Goal: Task Accomplishment & Management: Use online tool/utility

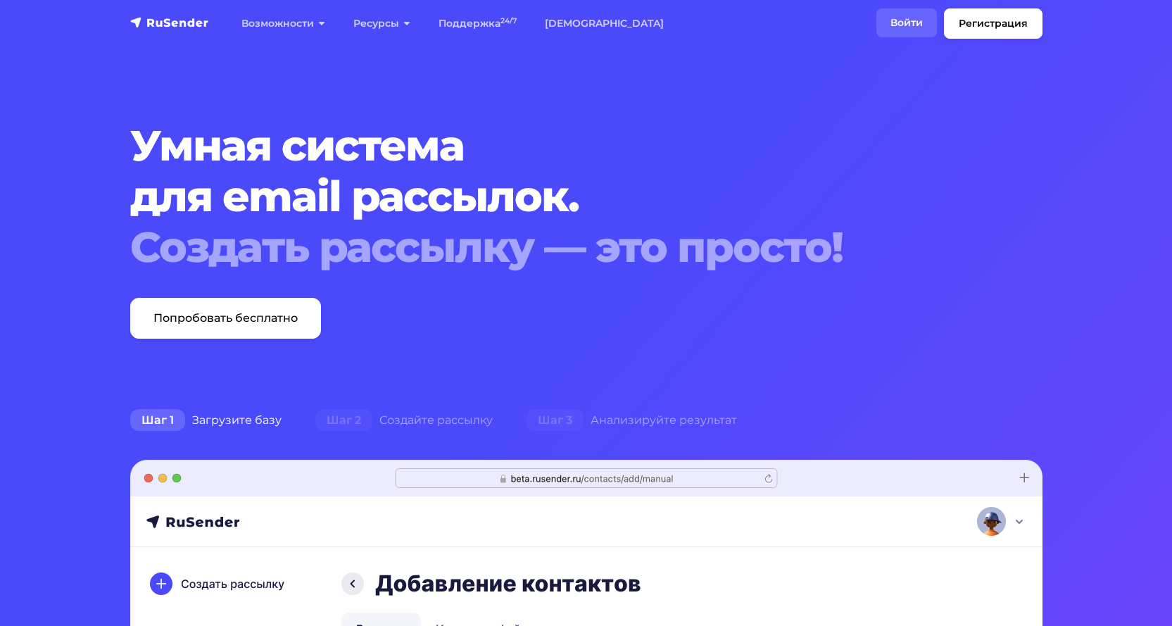
click at [902, 14] on link "Войти" at bounding box center [907, 22] width 61 height 29
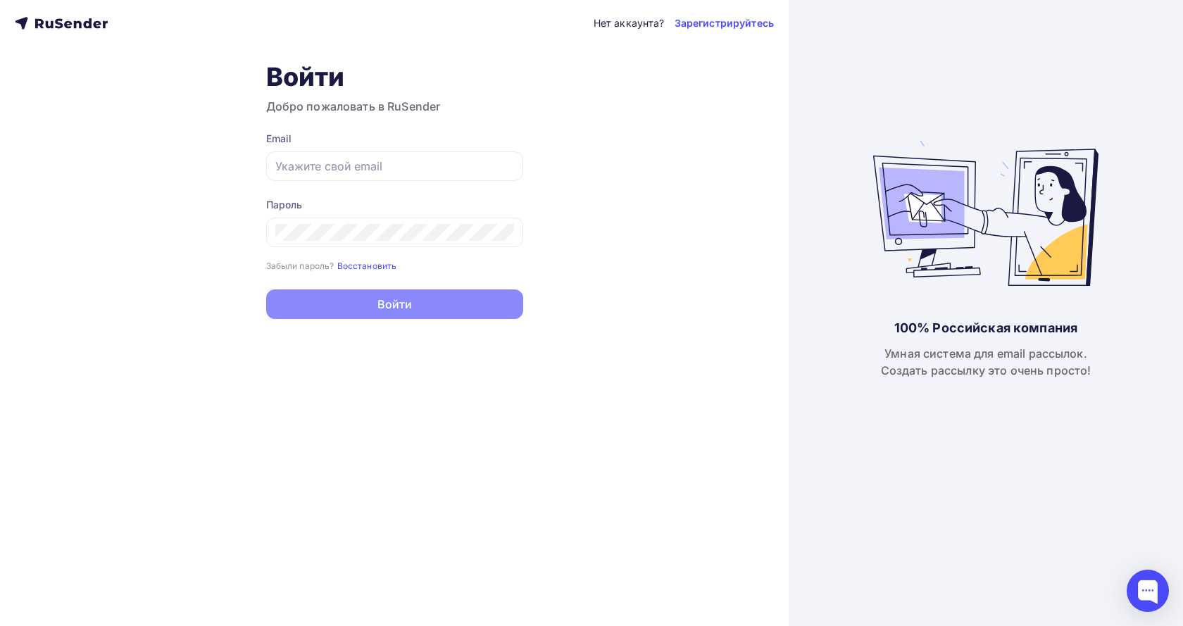
type input "diamet@mail.ru"
click at [435, 306] on button "Войти" at bounding box center [394, 304] width 257 height 30
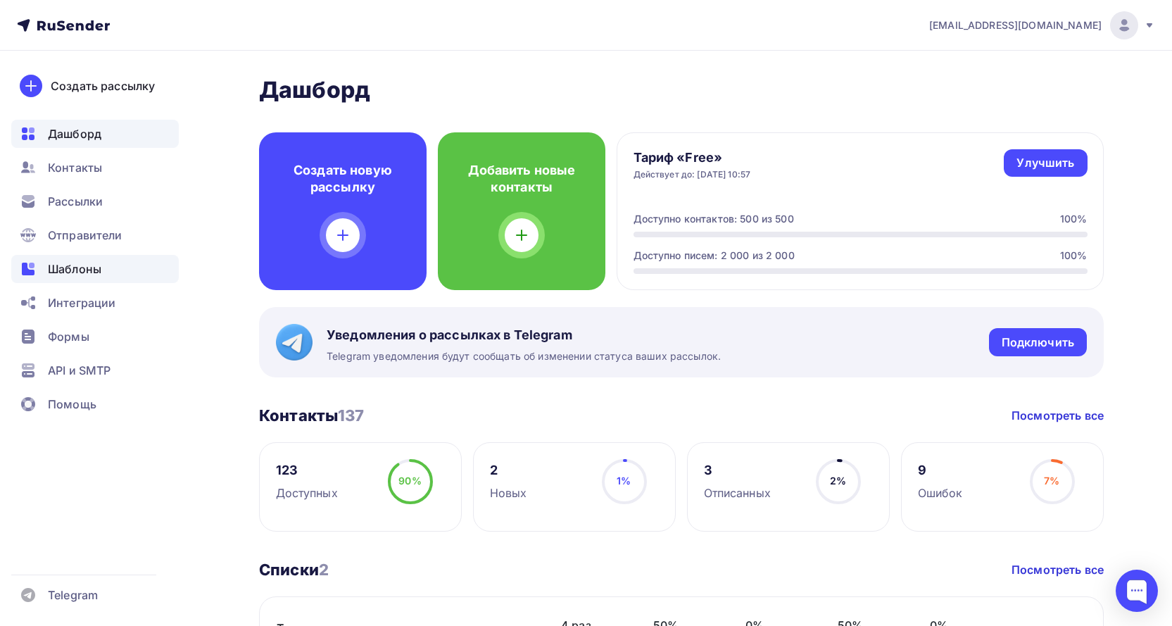
click at [56, 270] on span "Шаблоны" at bounding box center [75, 269] width 54 height 17
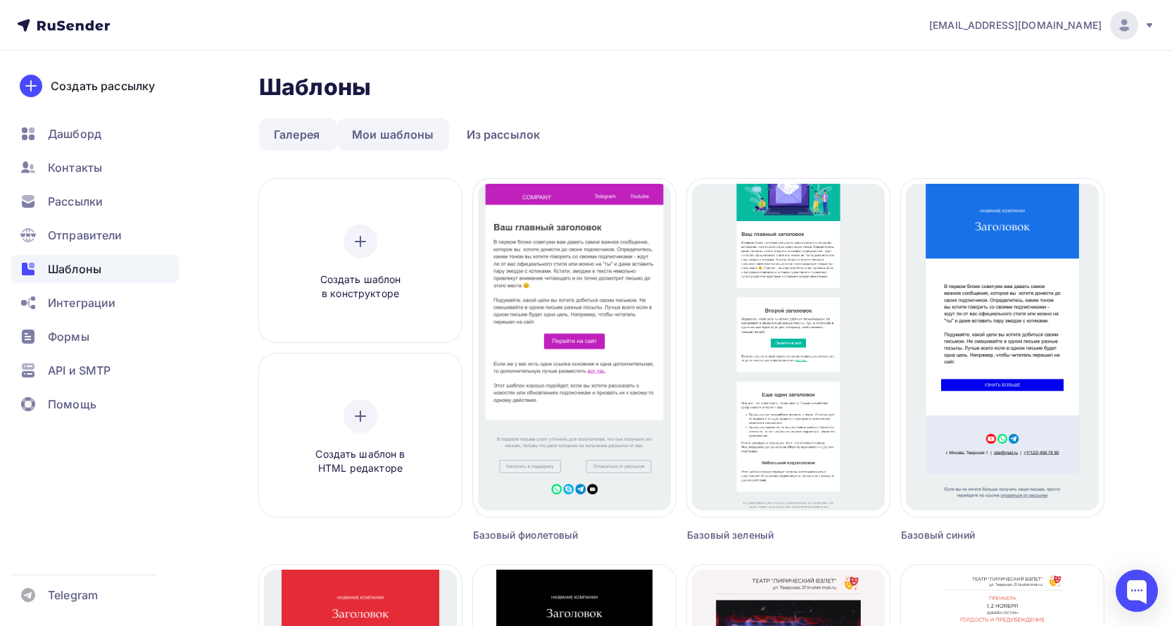
click at [380, 132] on link "Мои шаблоны" at bounding box center [393, 134] width 112 height 32
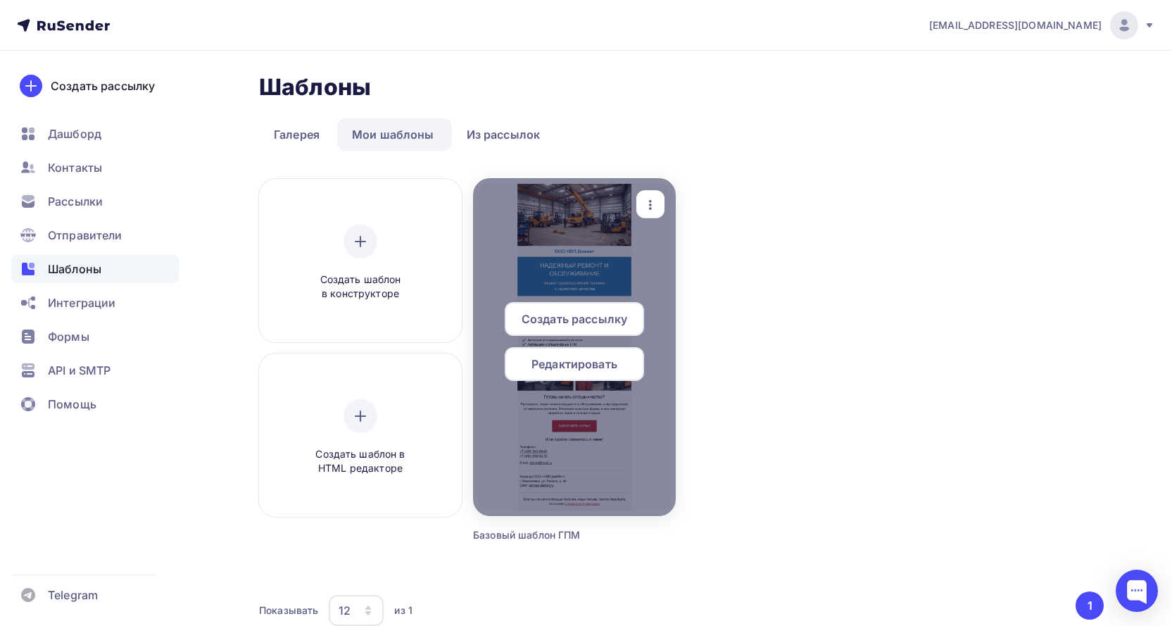
click at [602, 369] on span "Редактировать" at bounding box center [575, 364] width 86 height 17
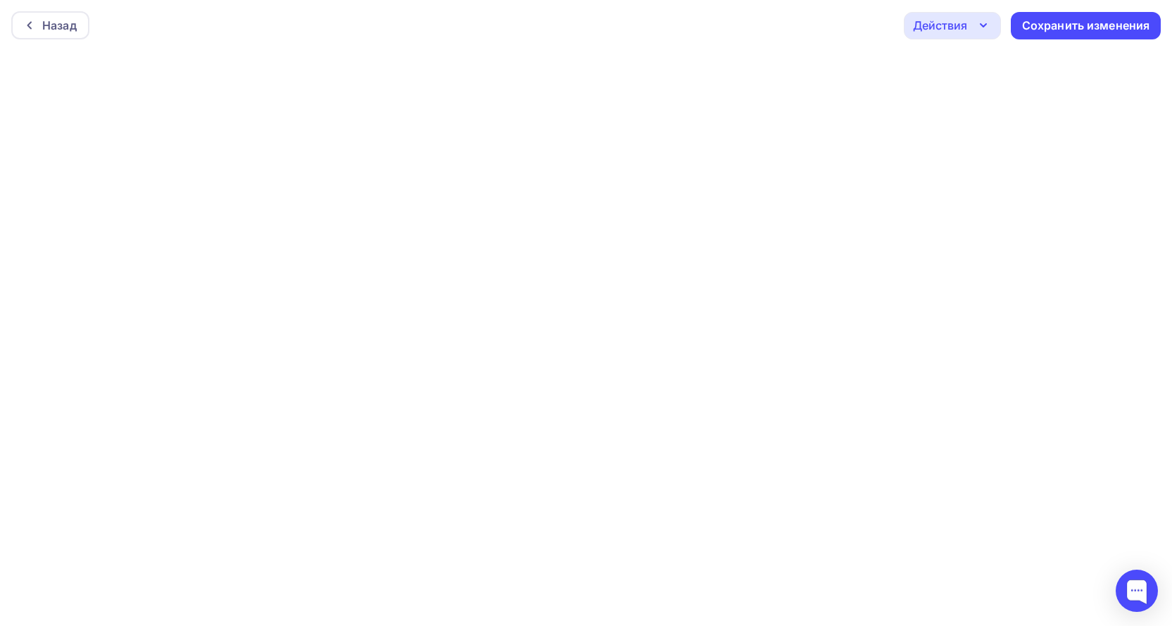
click at [955, 29] on div "Действия" at bounding box center [940, 25] width 54 height 17
click at [980, 23] on icon "button" at bounding box center [983, 25] width 17 height 17
click at [1081, 20] on div "Сохранить изменения" at bounding box center [1087, 22] width 128 height 16
